Goal: Task Accomplishment & Management: Manage account settings

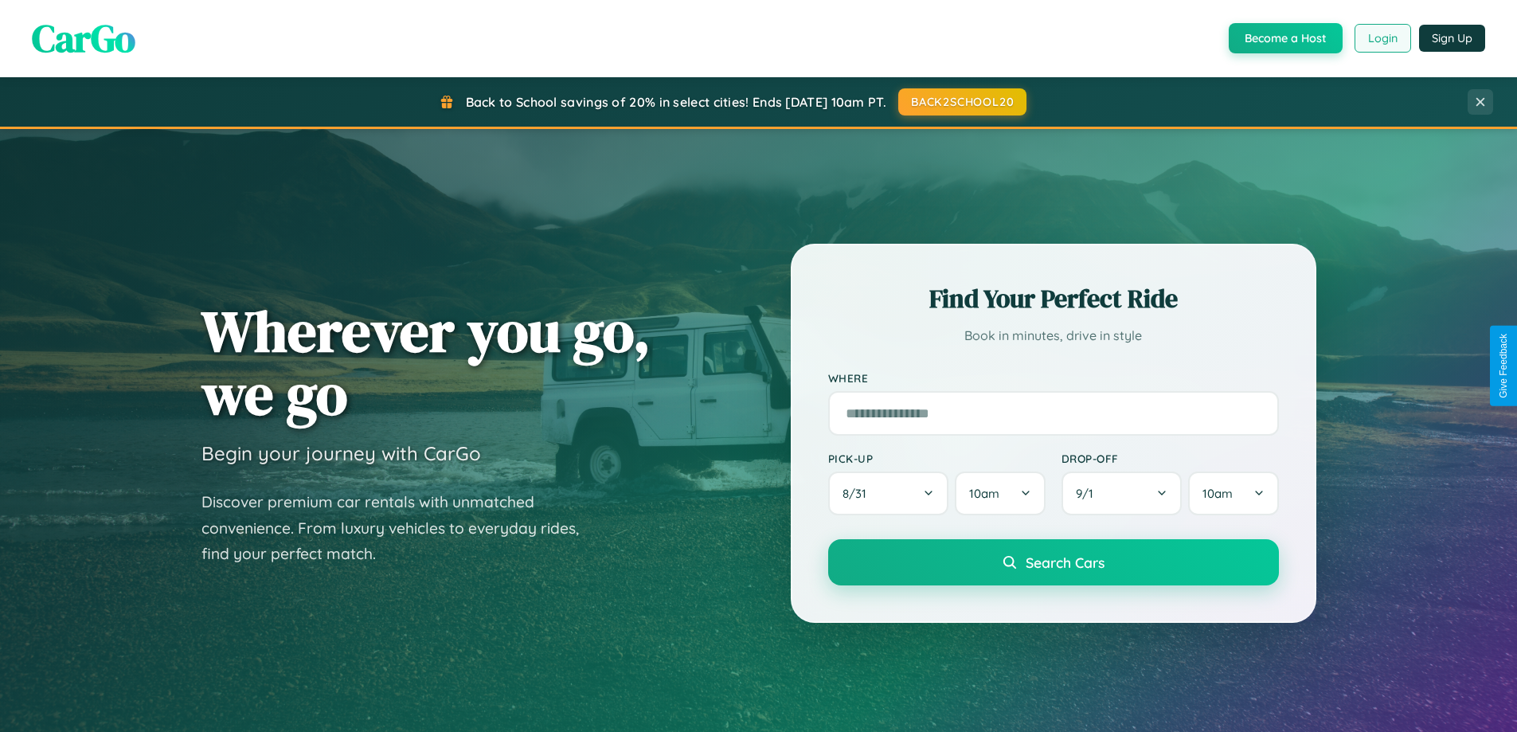
click at [1382, 38] on button "Login" at bounding box center [1383, 38] width 57 height 29
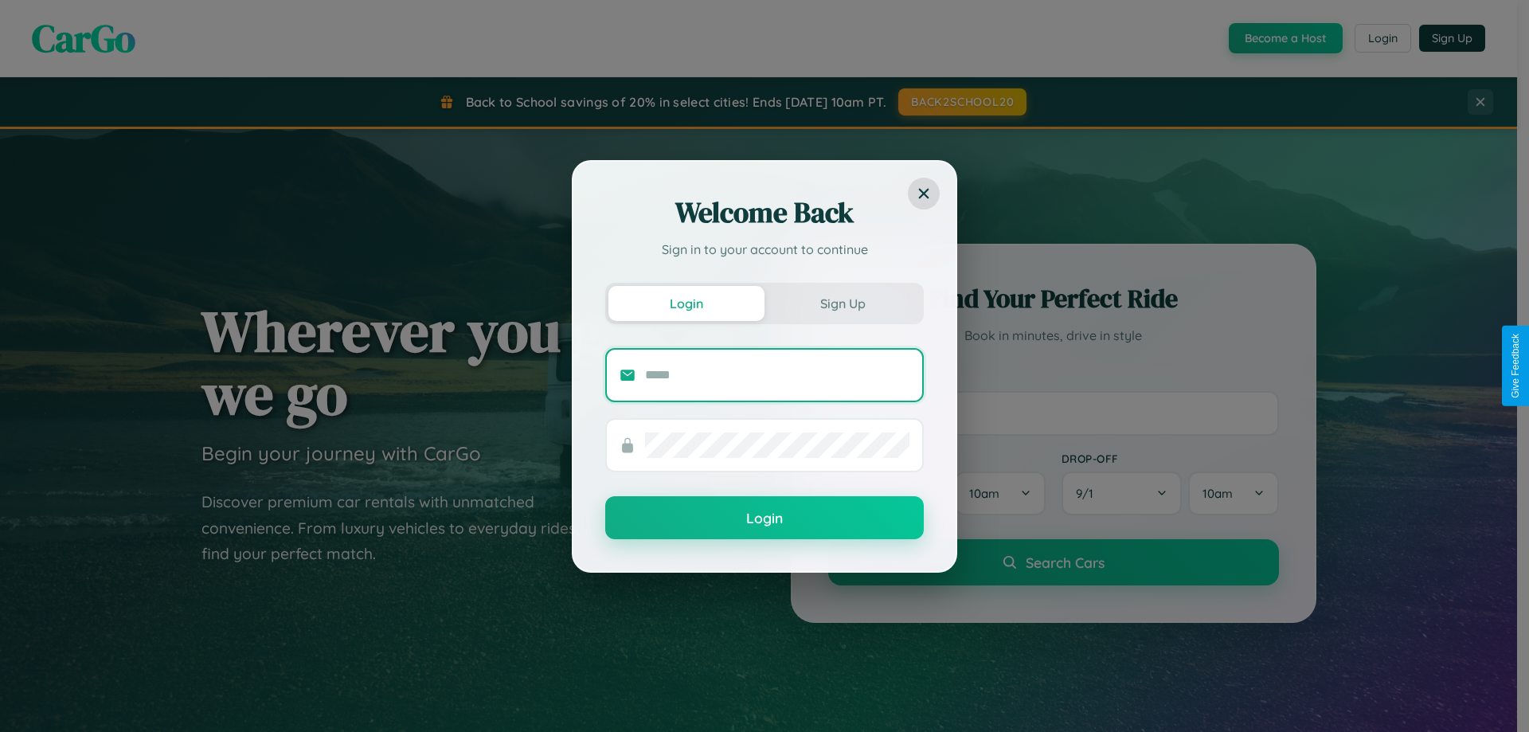
click at [777, 374] on input "text" at bounding box center [777, 374] width 264 height 25
type input "**********"
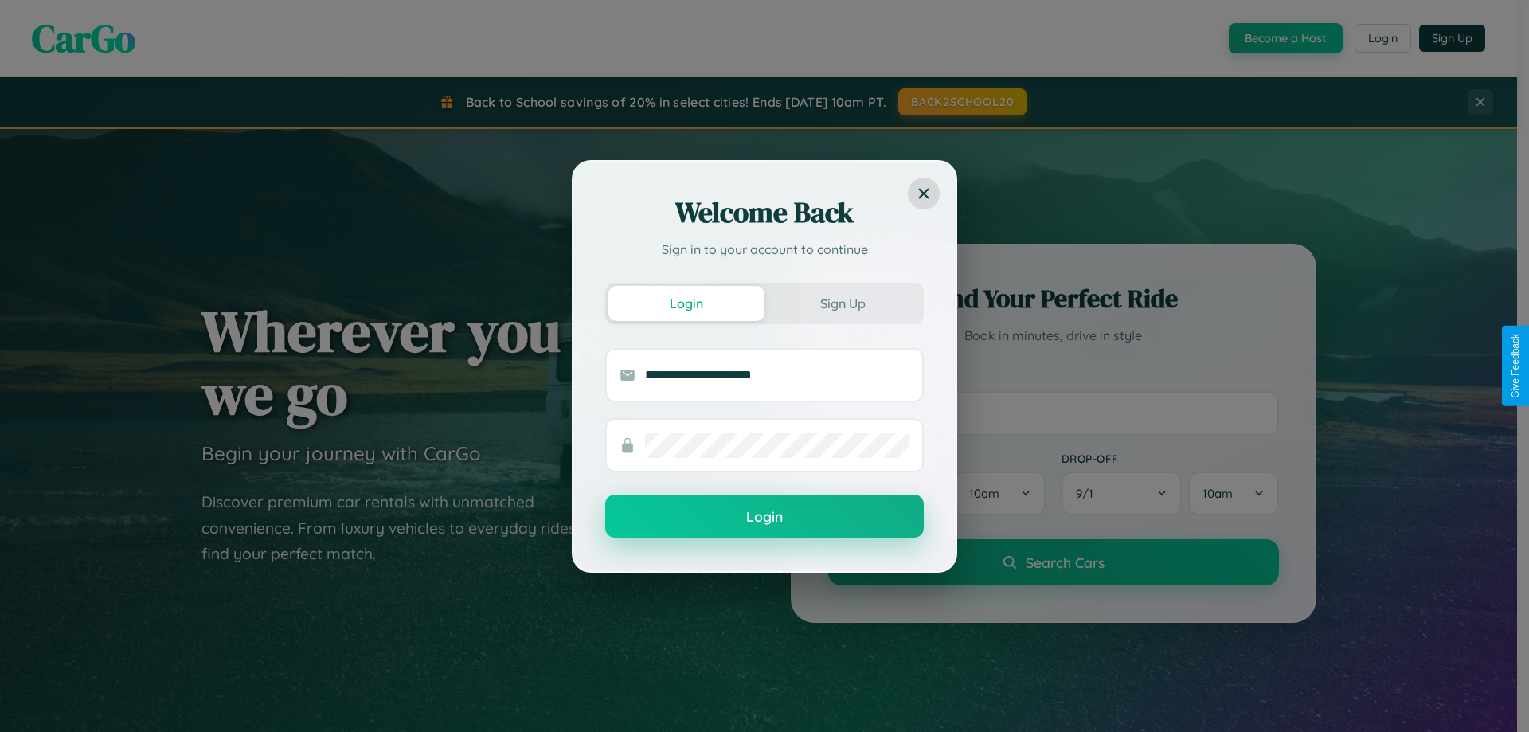
click at [765, 517] on button "Login" at bounding box center [764, 516] width 319 height 43
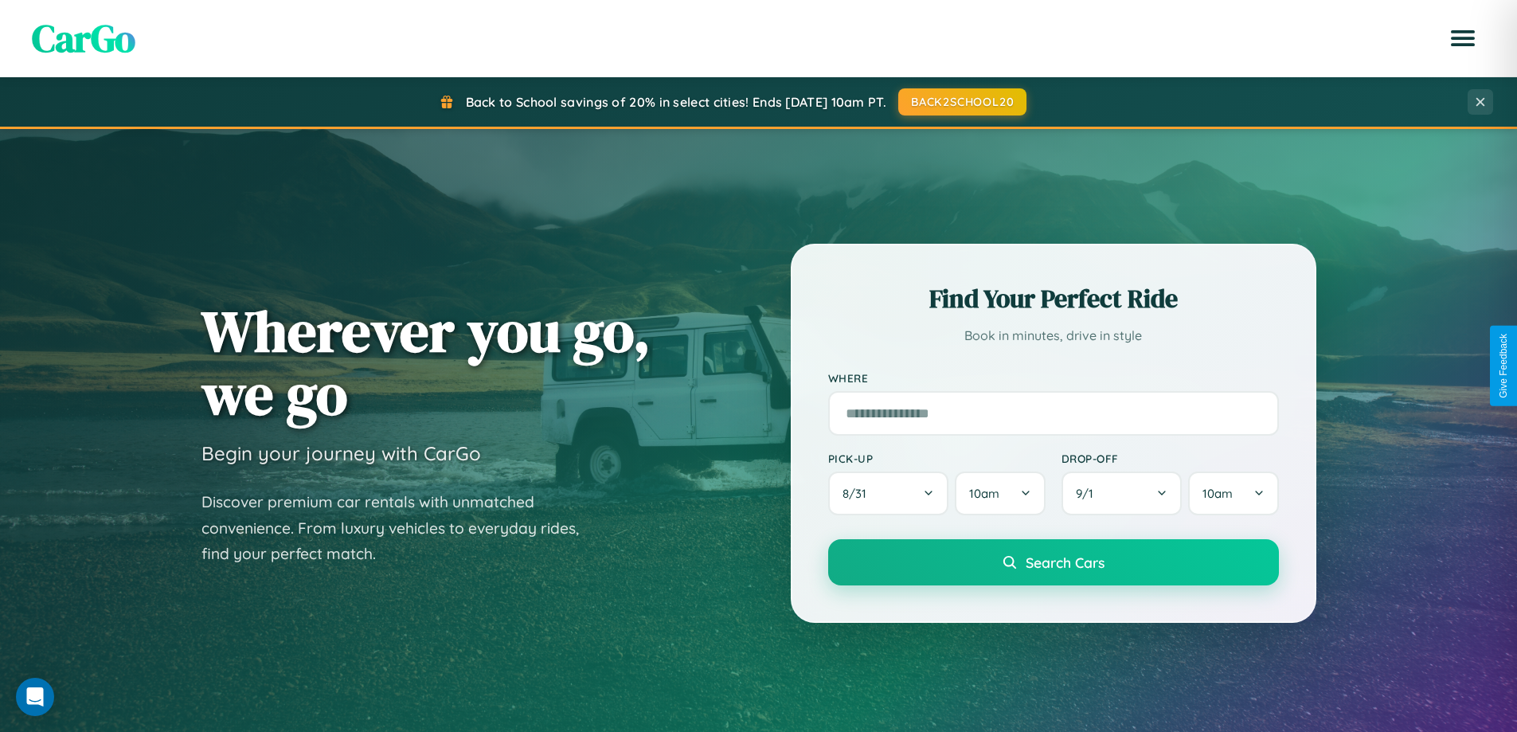
scroll to position [687, 0]
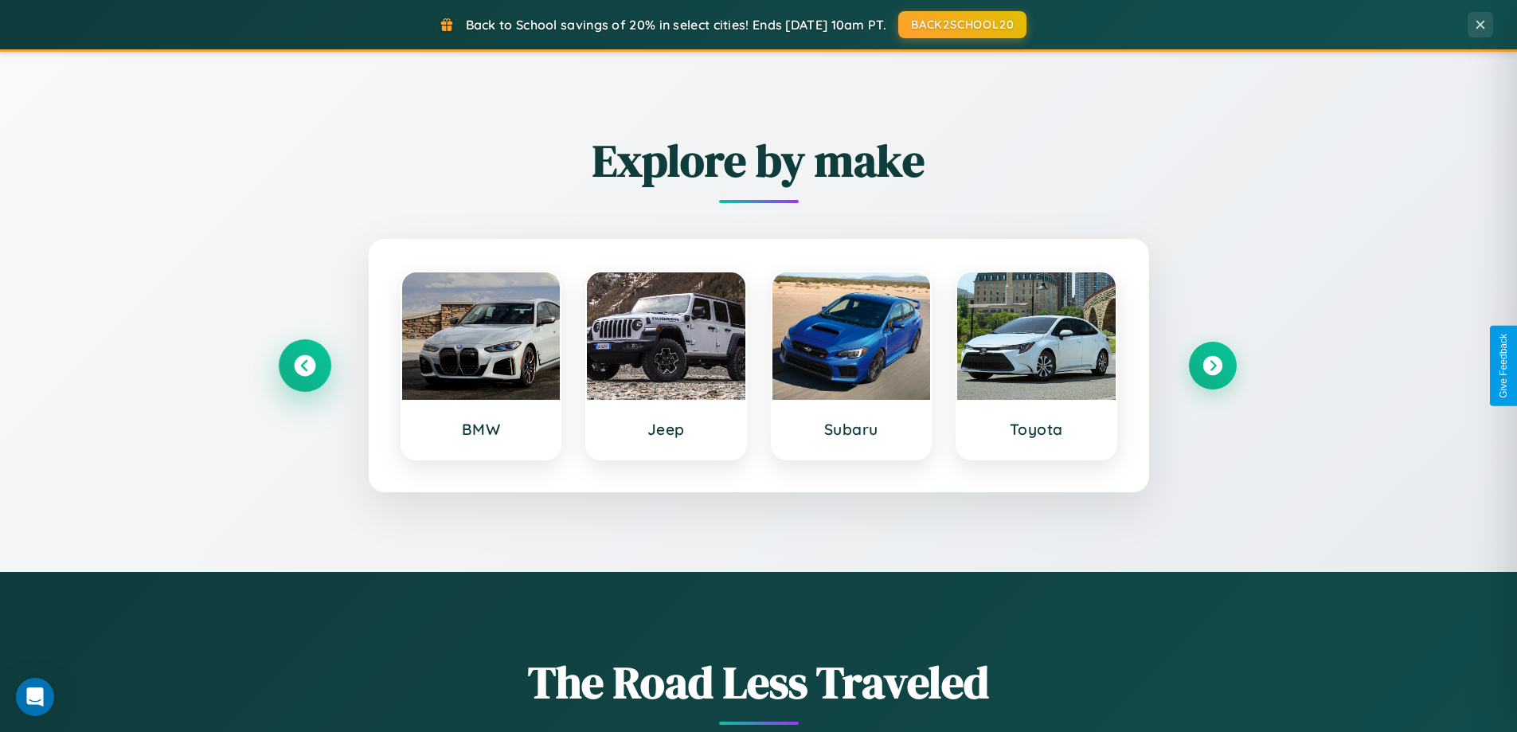
click at [304, 366] on icon at bounding box center [305, 366] width 22 height 22
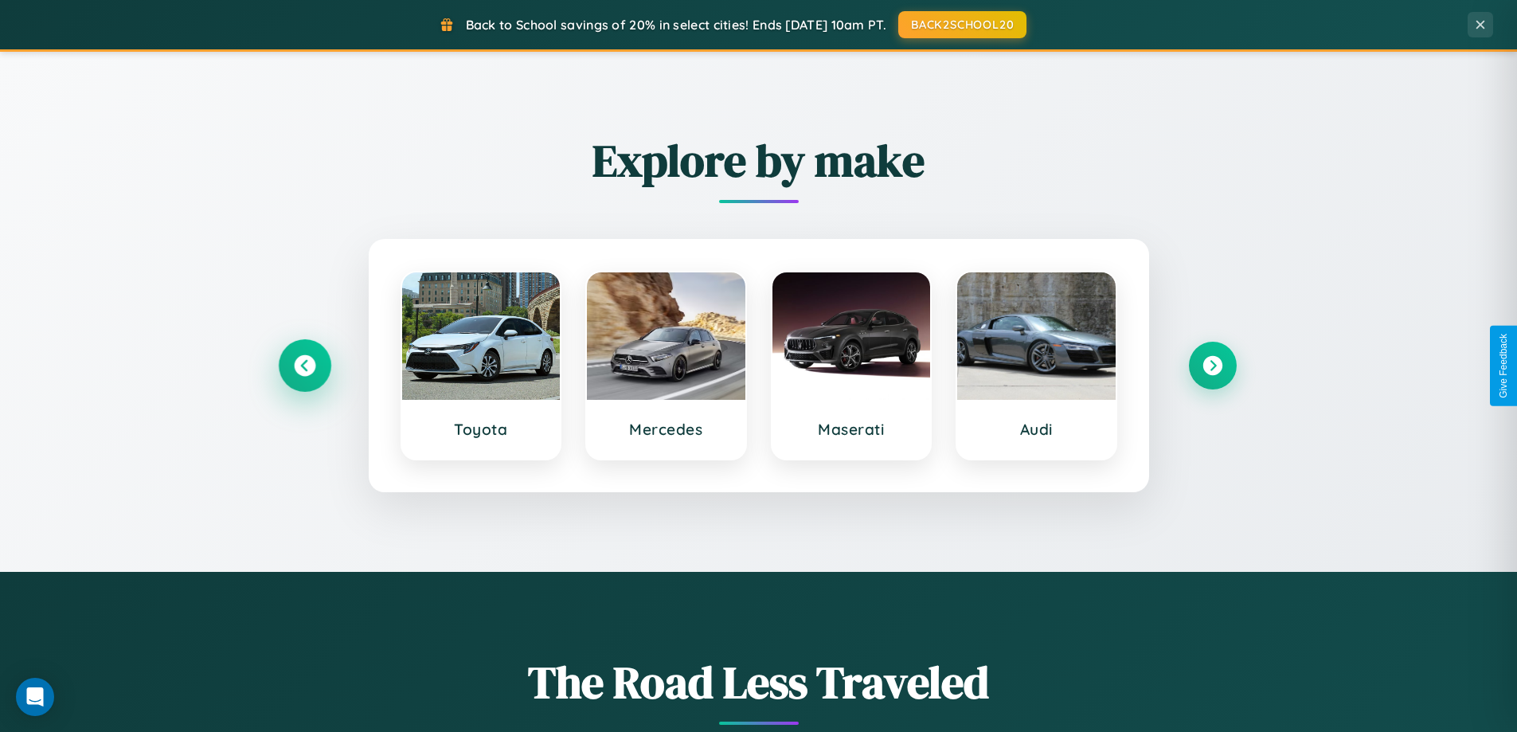
click at [304, 366] on icon at bounding box center [305, 366] width 22 height 22
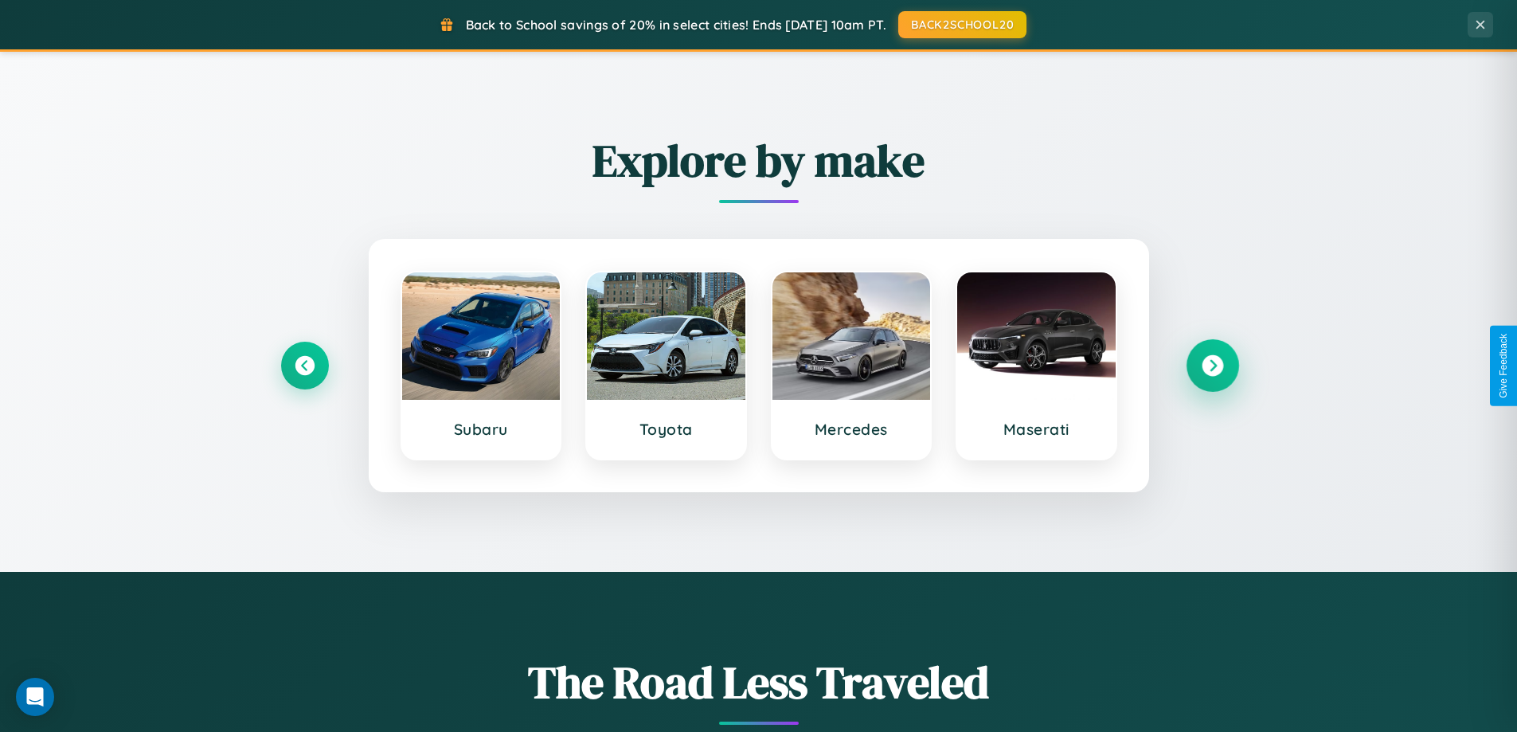
click at [1212, 366] on icon at bounding box center [1213, 366] width 22 height 22
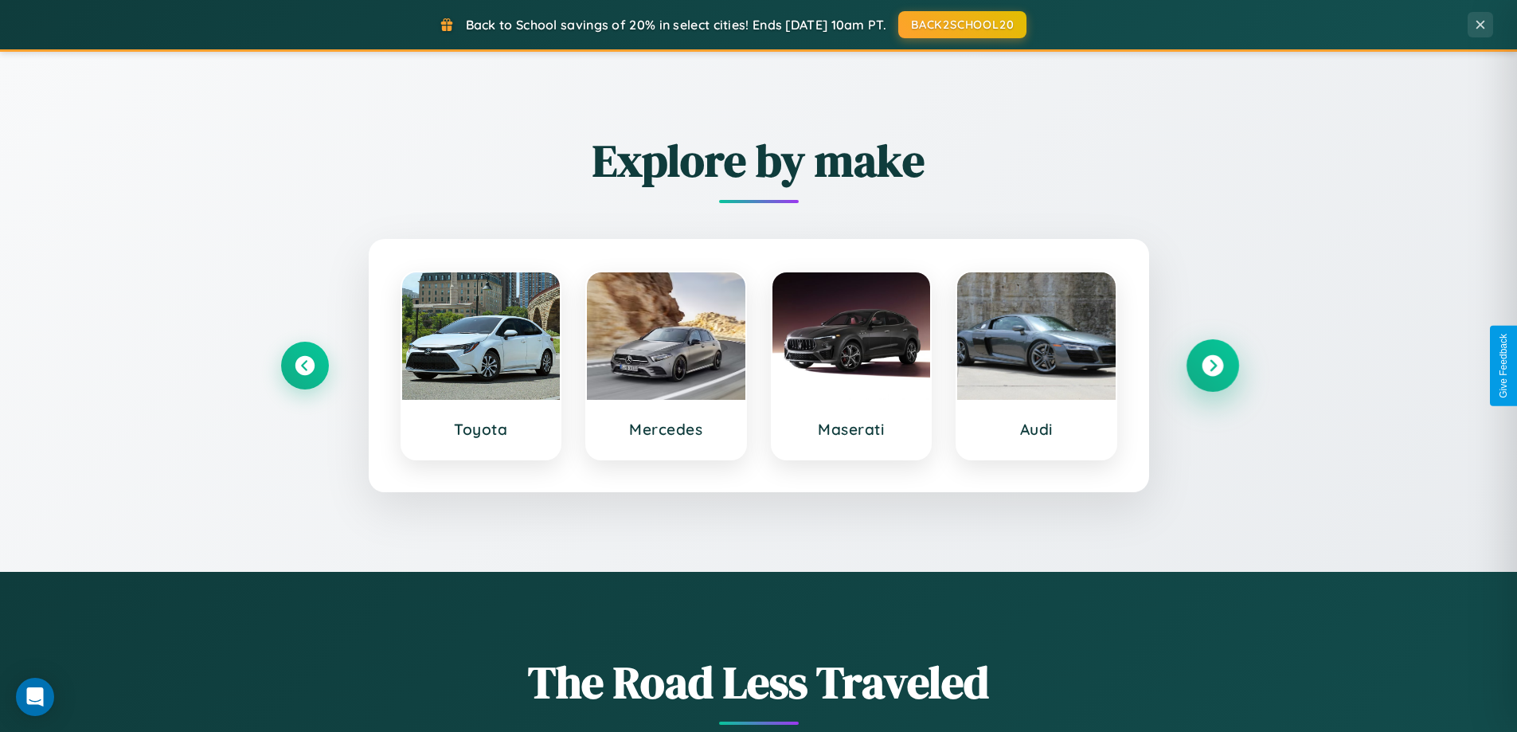
click at [1212, 366] on icon at bounding box center [1213, 366] width 22 height 22
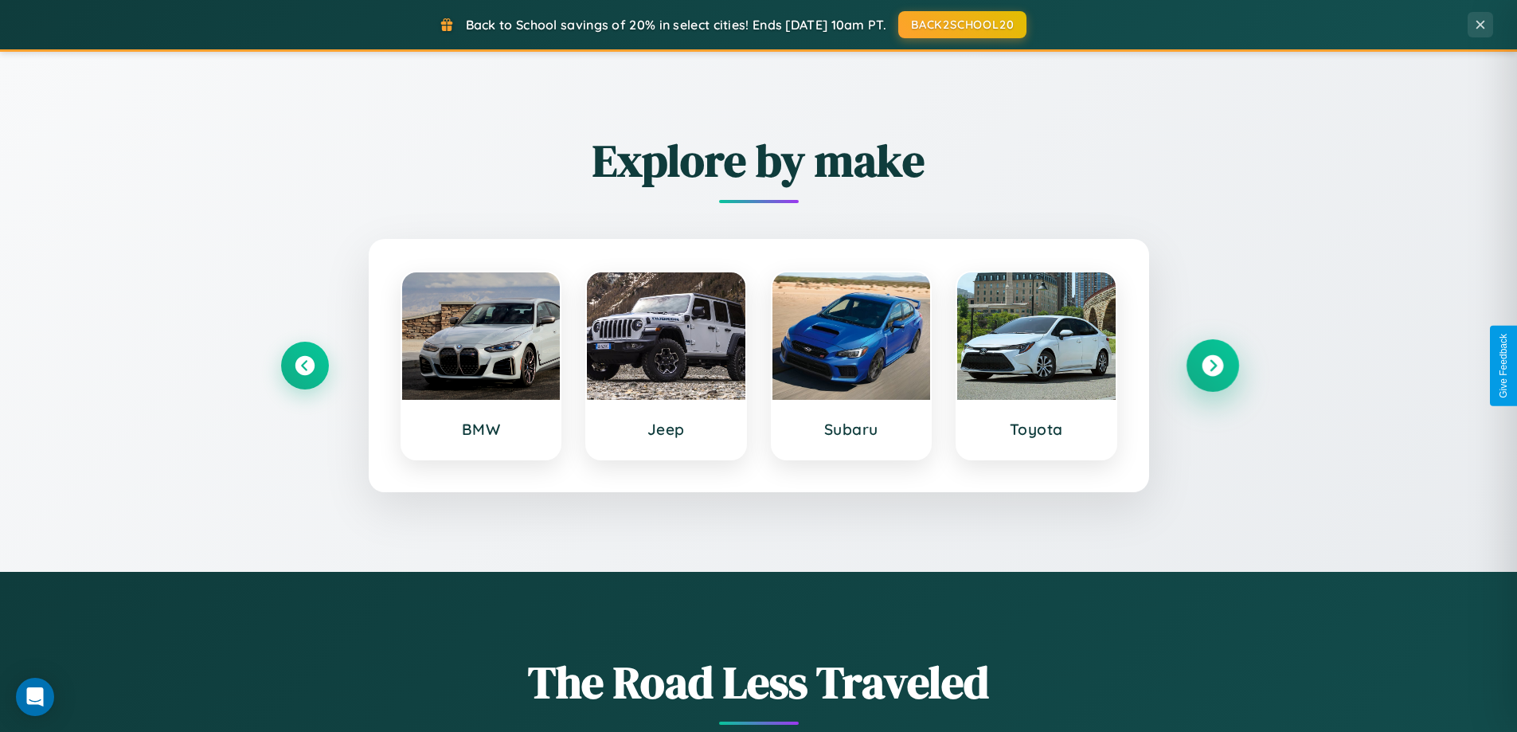
click at [1212, 366] on icon at bounding box center [1213, 366] width 22 height 22
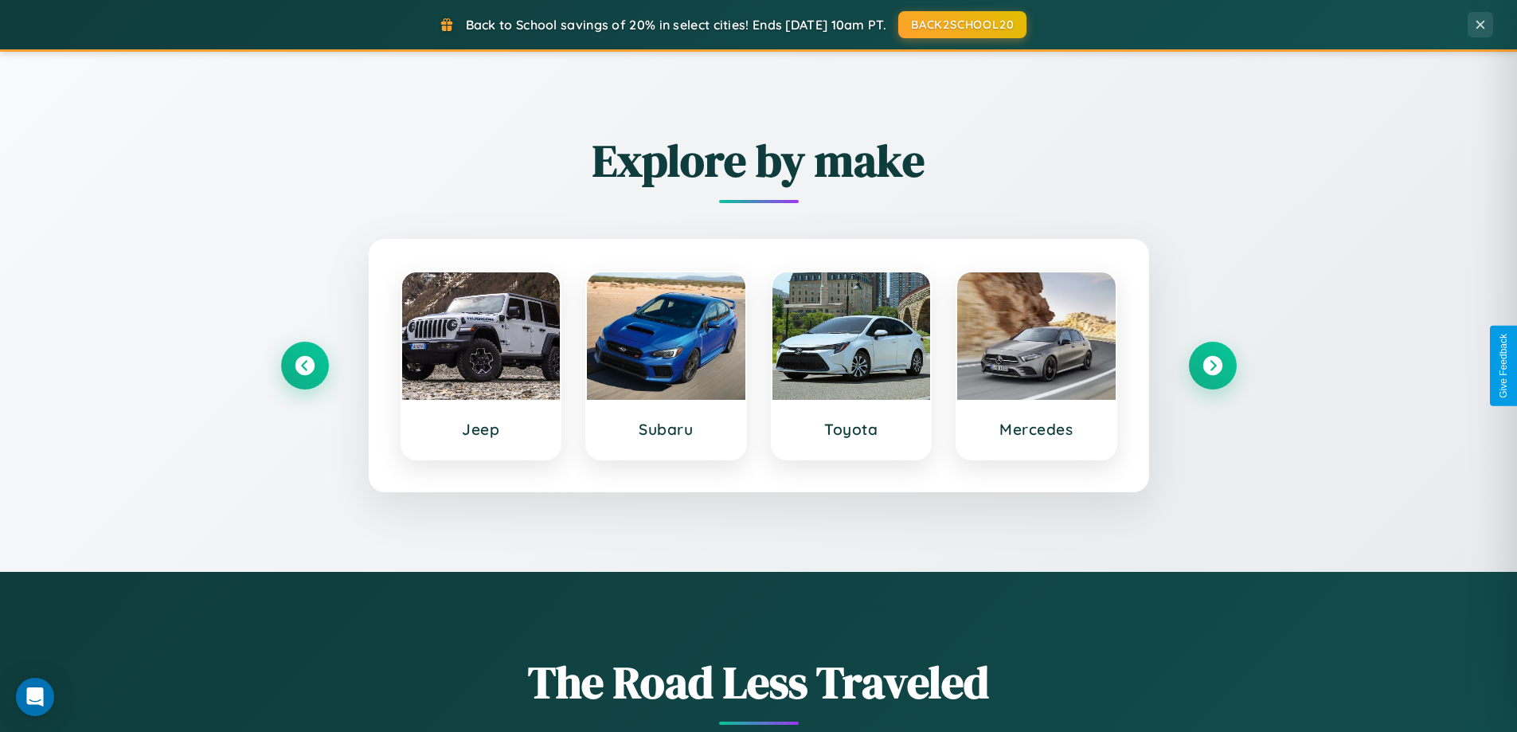
scroll to position [0, 0]
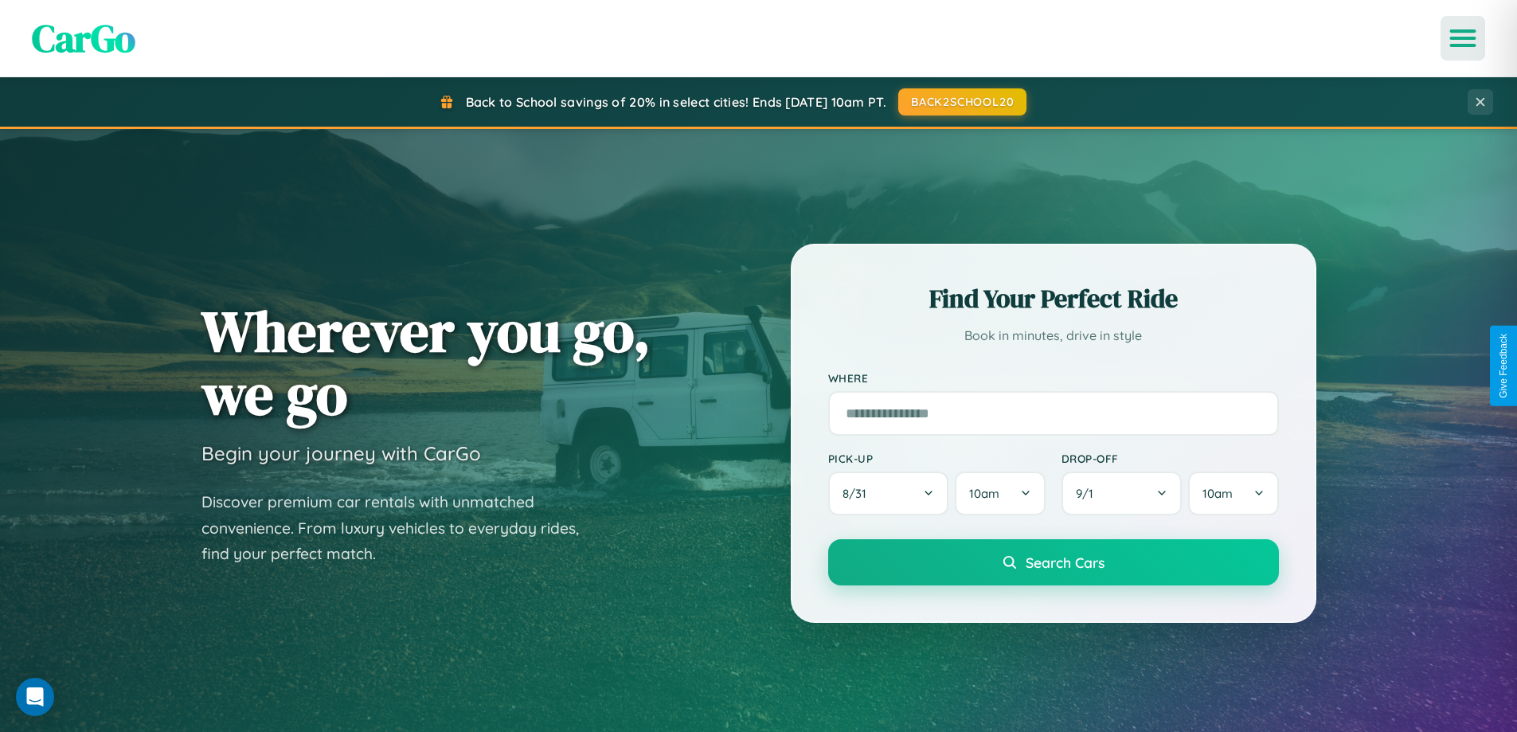
click at [1463, 38] on icon "Open menu" at bounding box center [1463, 38] width 23 height 14
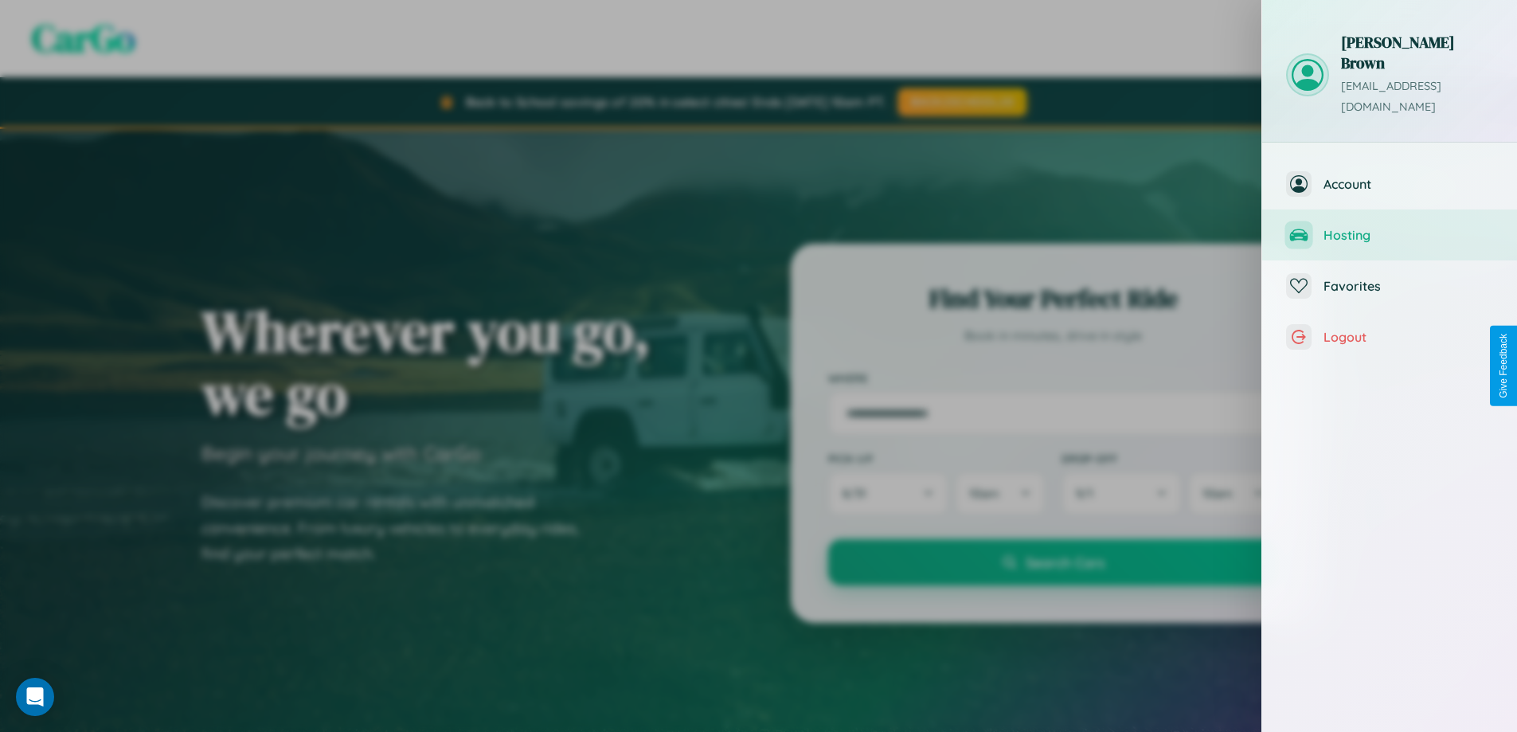
click at [1390, 227] on span "Hosting" at bounding box center [1409, 235] width 170 height 16
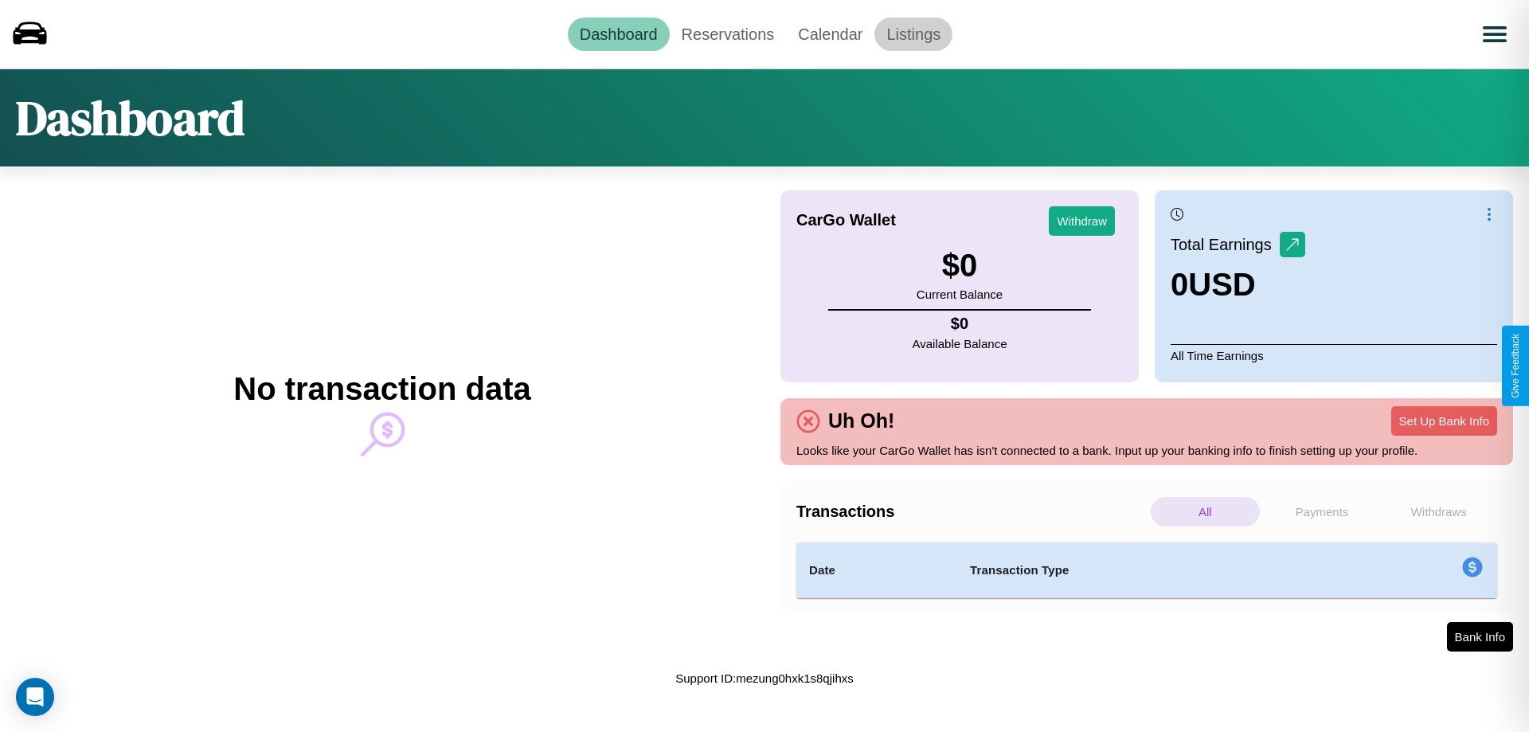
click at [913, 33] on link "Listings" at bounding box center [913, 34] width 78 height 33
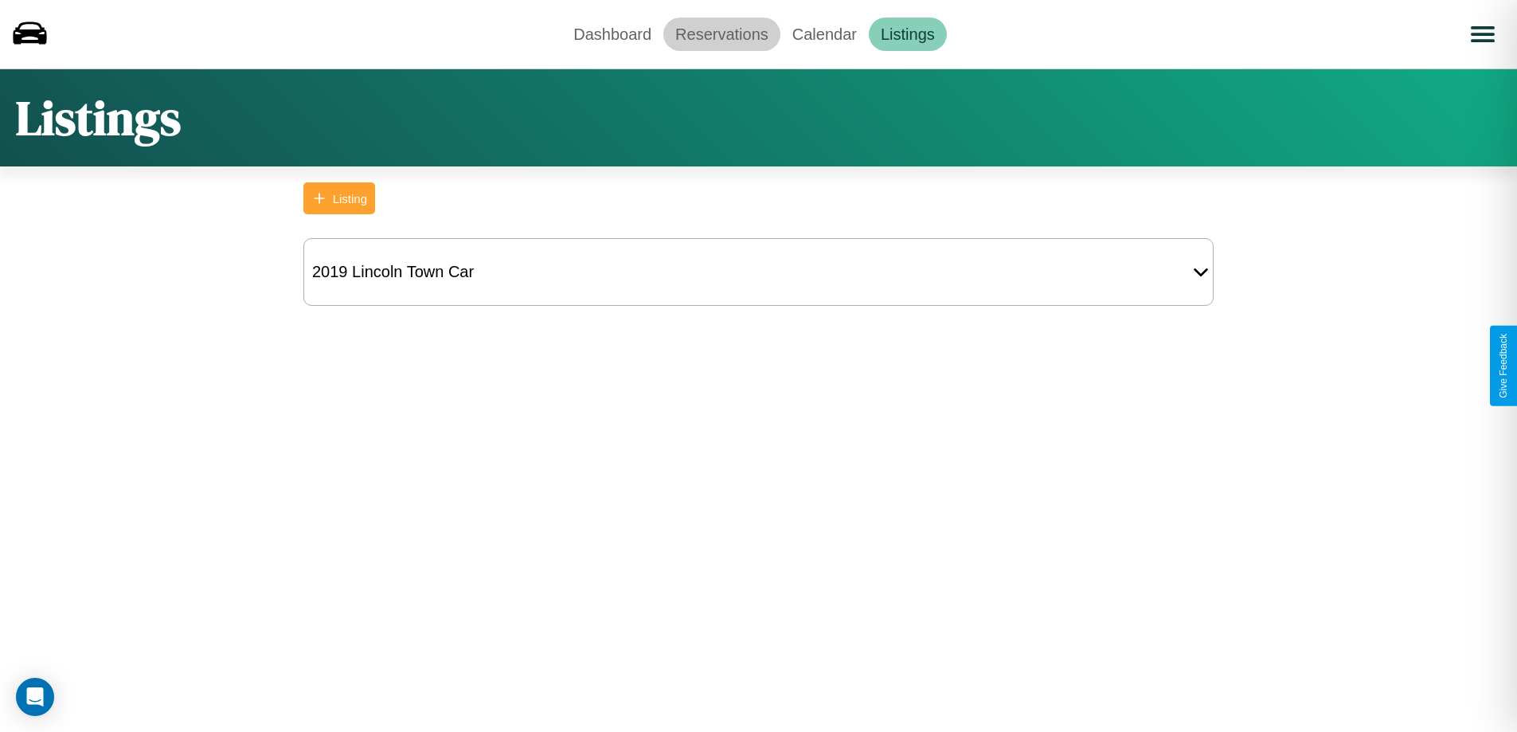
click at [722, 33] on link "Reservations" at bounding box center [721, 34] width 117 height 33
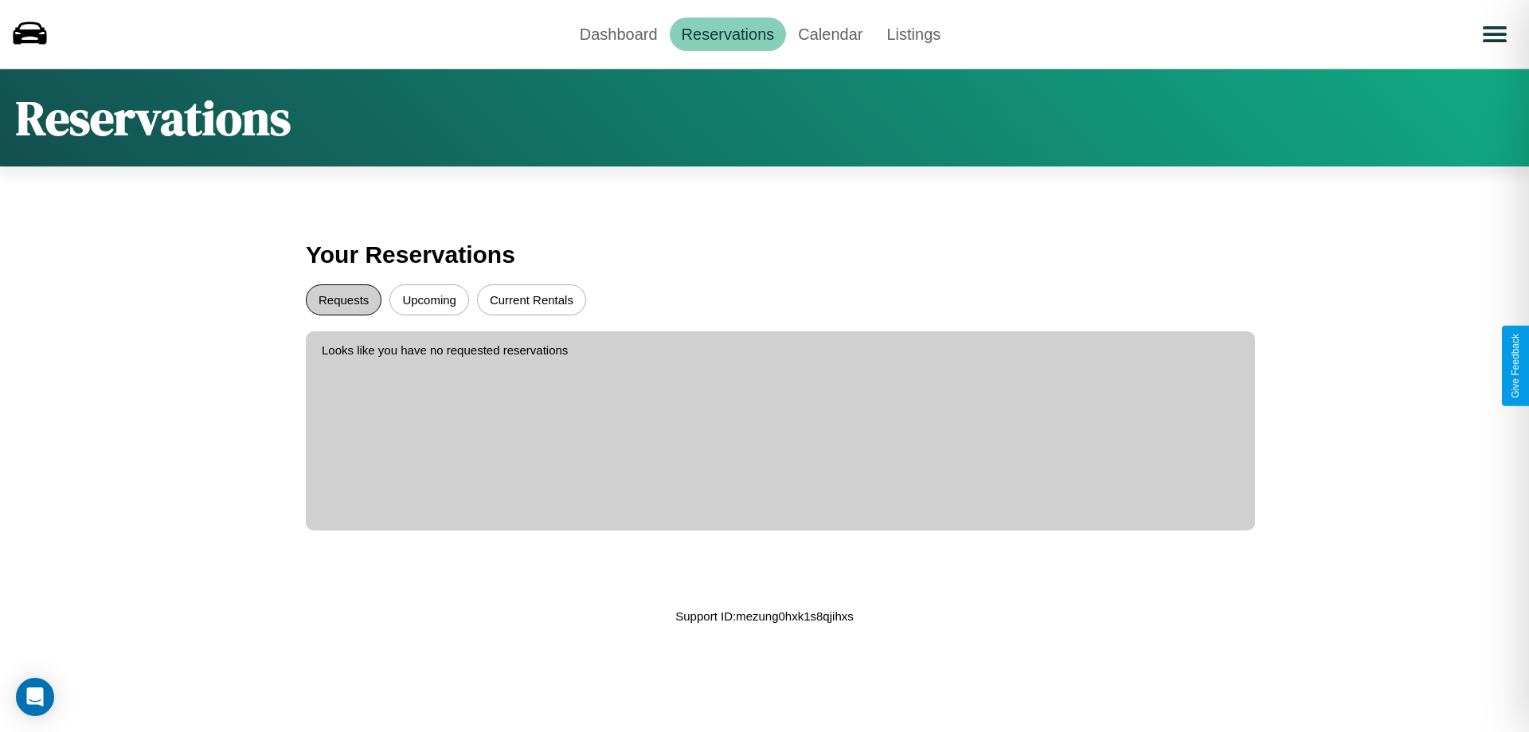
click at [343, 299] on button "Requests" at bounding box center [344, 299] width 76 height 31
click at [429, 299] on button "Upcoming" at bounding box center [429, 299] width 80 height 31
click at [618, 33] on link "Dashboard" at bounding box center [619, 34] width 102 height 33
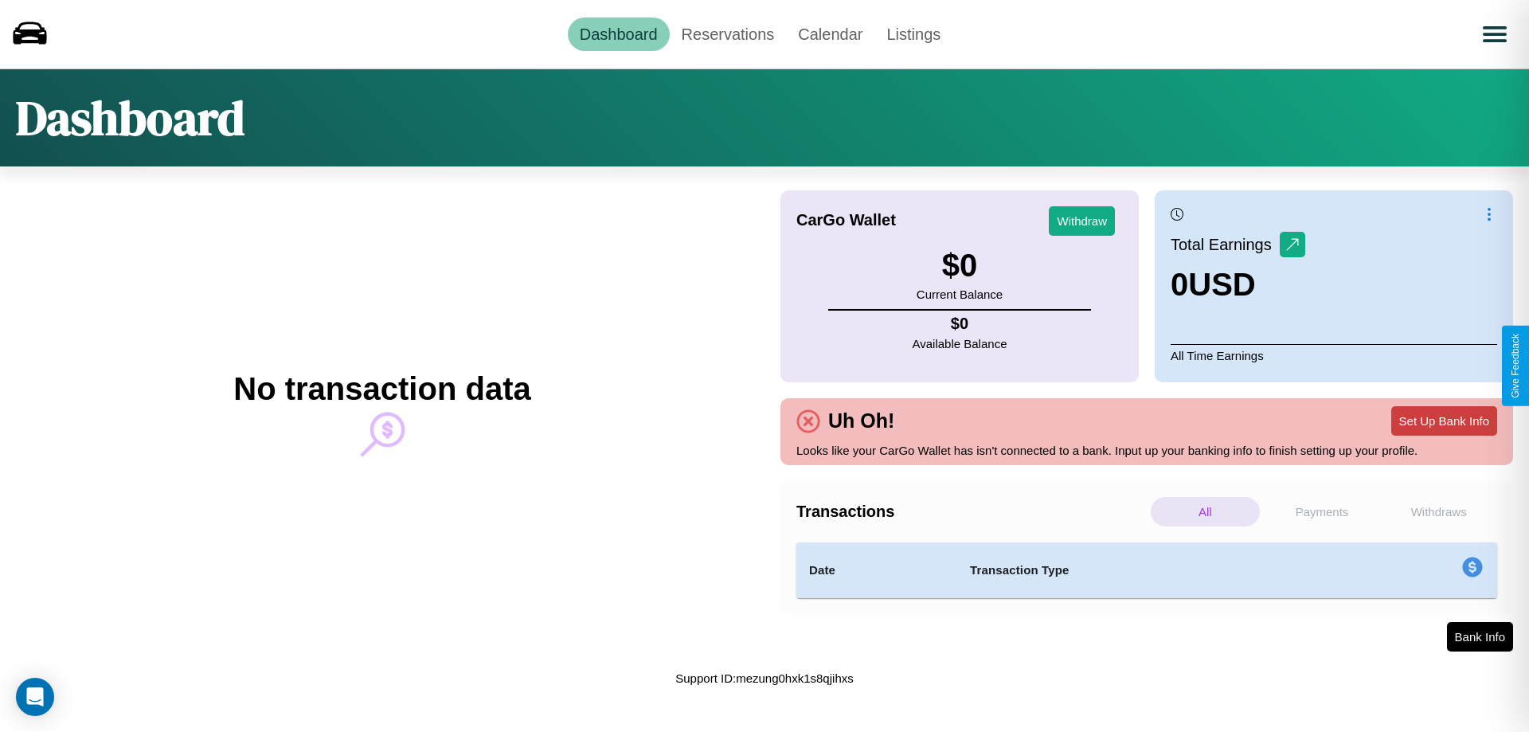
click at [1444, 421] on button "Set Up Bank Info" at bounding box center [1444, 420] width 106 height 29
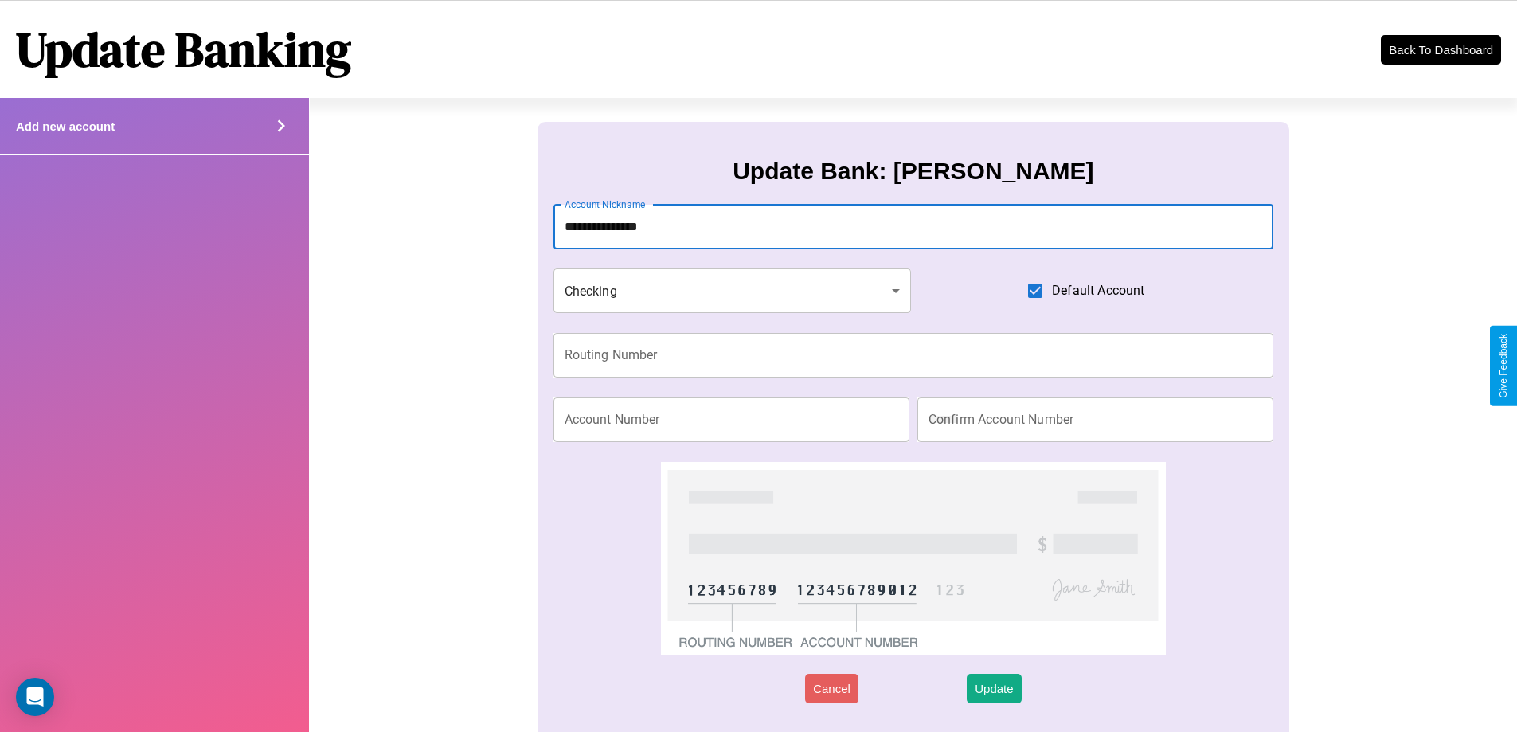
type input "**********"
